Goal: Information Seeking & Learning: Learn about a topic

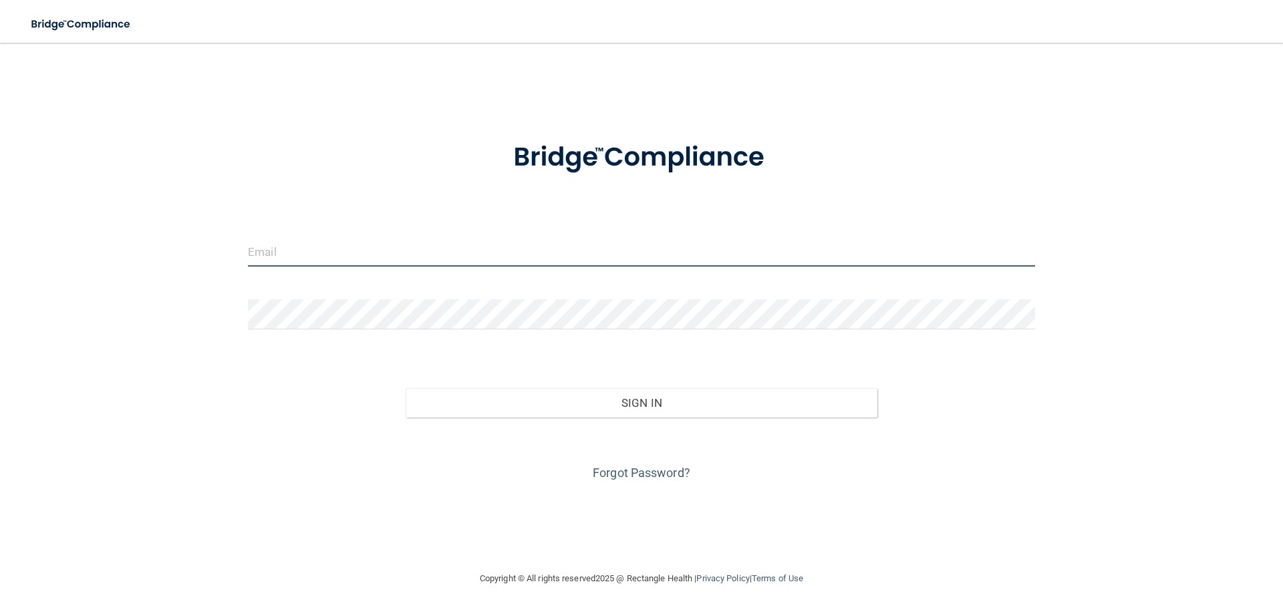
click at [343, 239] on input "email" at bounding box center [641, 251] width 787 height 30
type input "[EMAIL_ADDRESS][DOMAIN_NAME]"
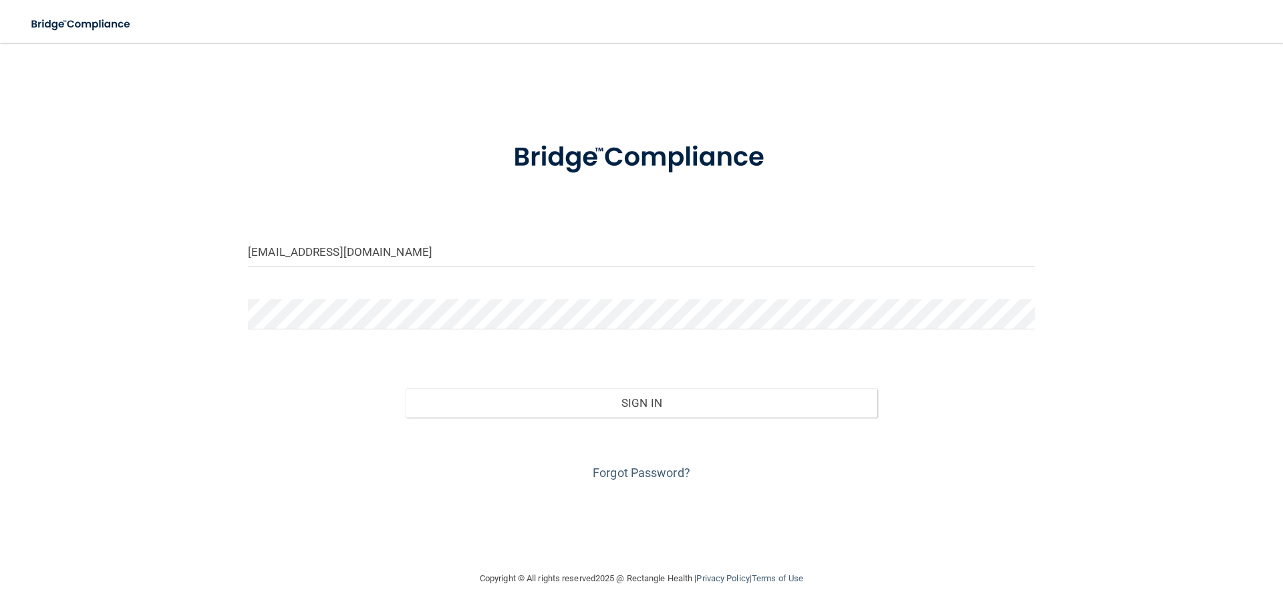
click at [530, 464] on div "Forgot Password?" at bounding box center [641, 451] width 807 height 67
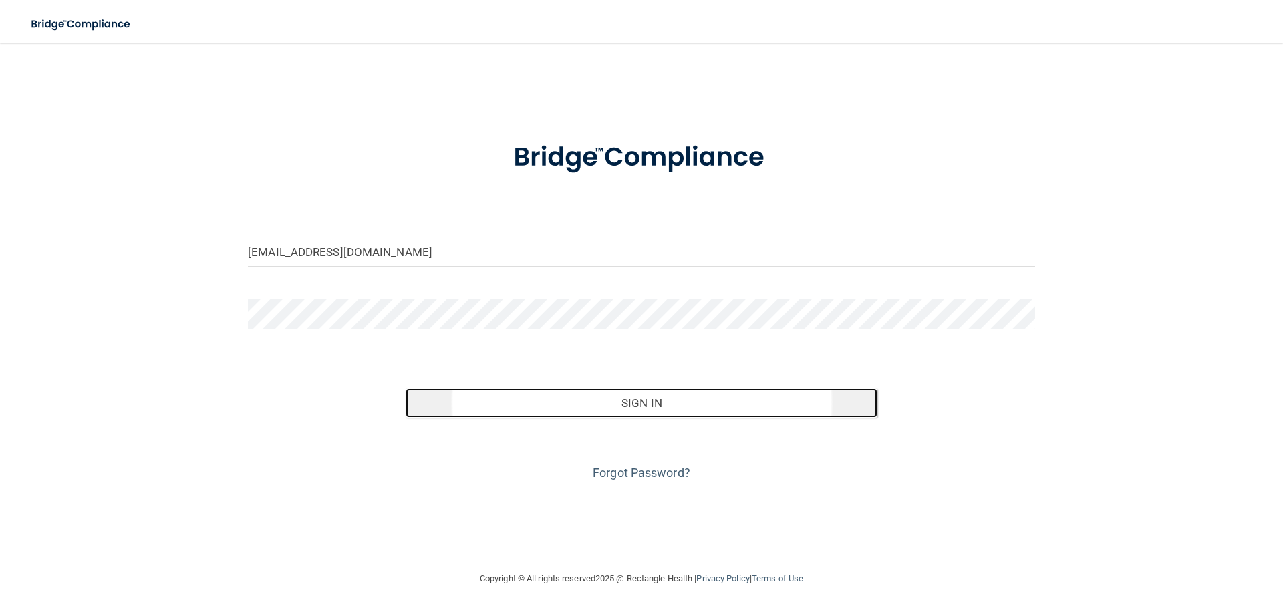
click at [628, 397] on button "Sign In" at bounding box center [642, 402] width 472 height 29
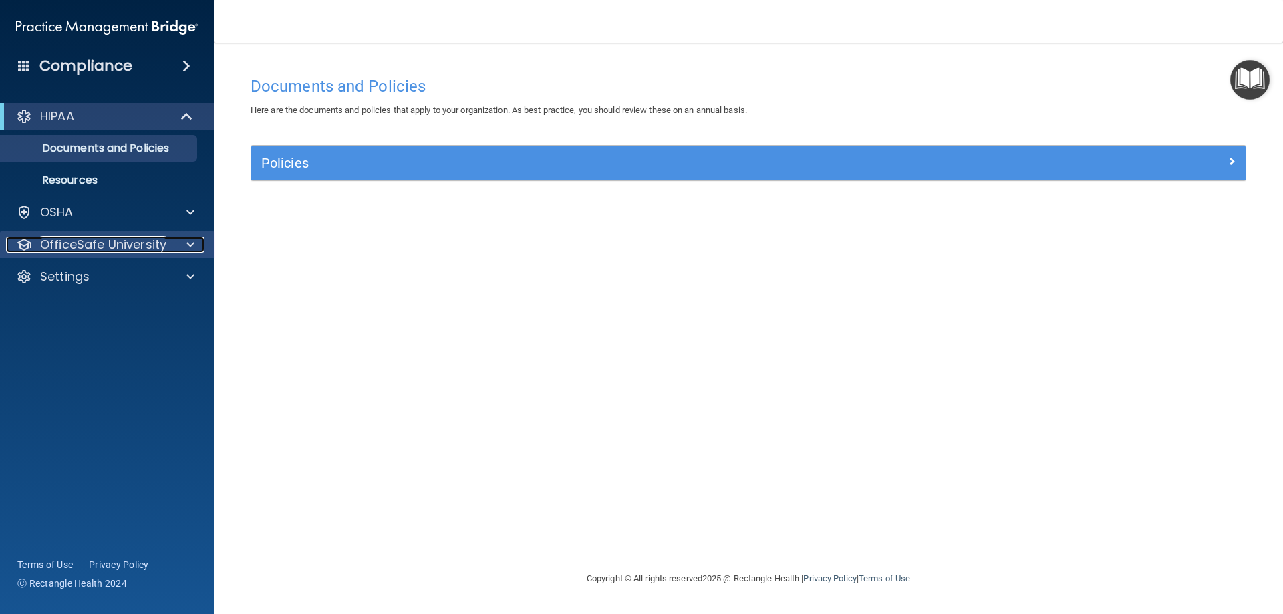
click at [110, 245] on p "OfficeSafe University" at bounding box center [103, 244] width 126 height 16
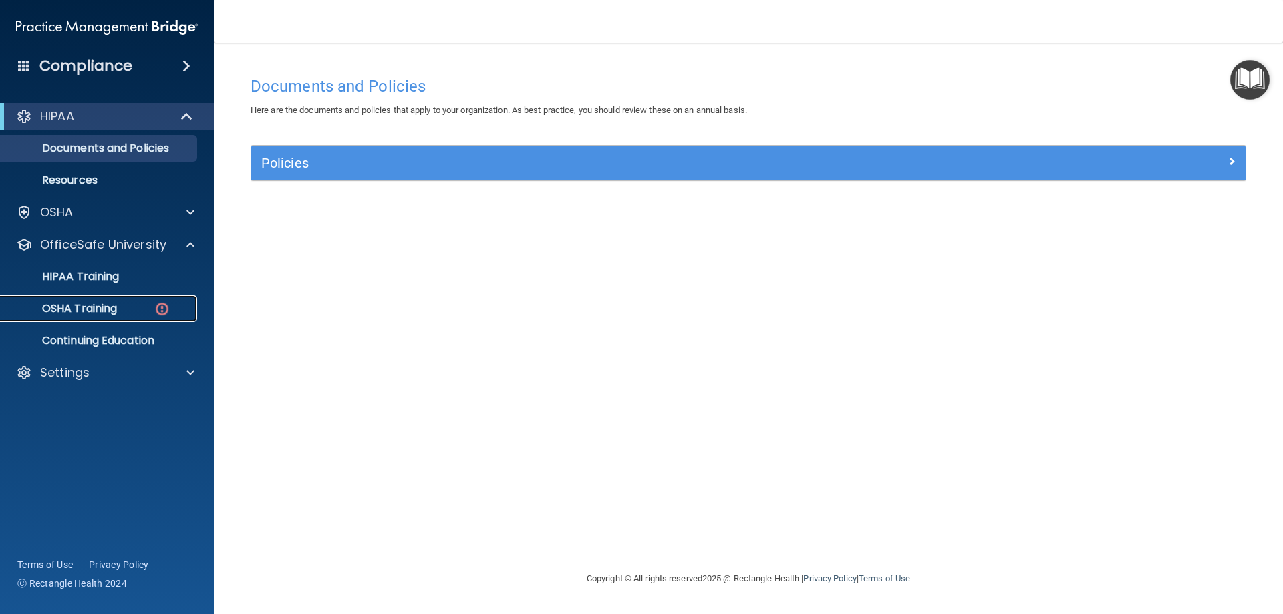
click at [116, 307] on p "OSHA Training" at bounding box center [63, 308] width 108 height 13
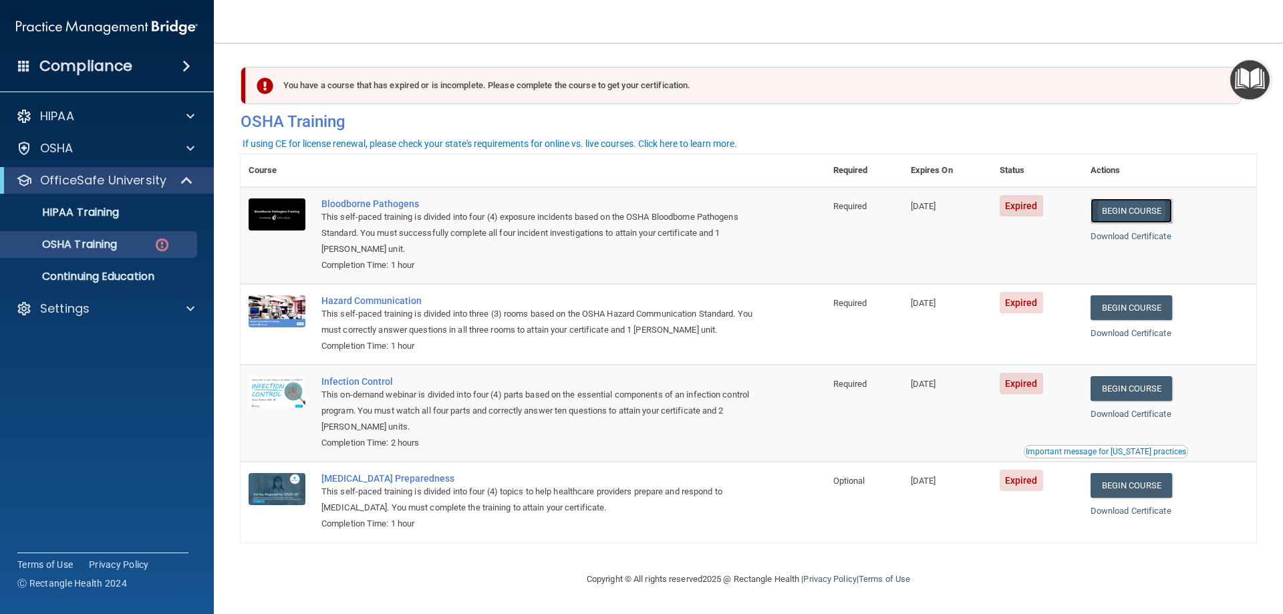
click at [1145, 212] on link "Begin Course" at bounding box center [1131, 210] width 82 height 25
